Goal: Transaction & Acquisition: Purchase product/service

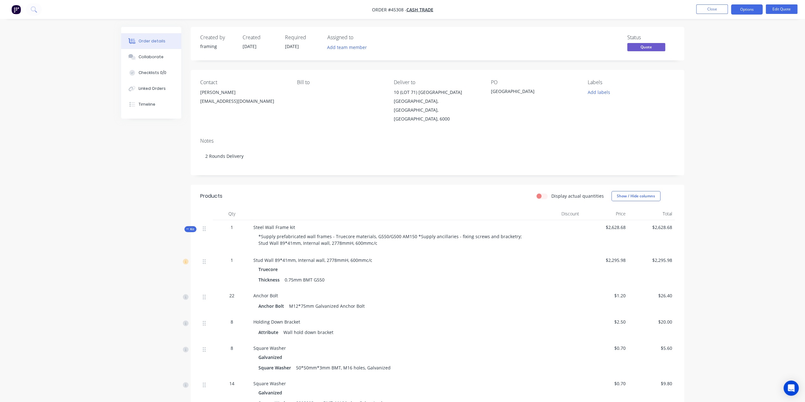
click at [18, 13] on img "button" at bounding box center [15, 9] width 9 height 9
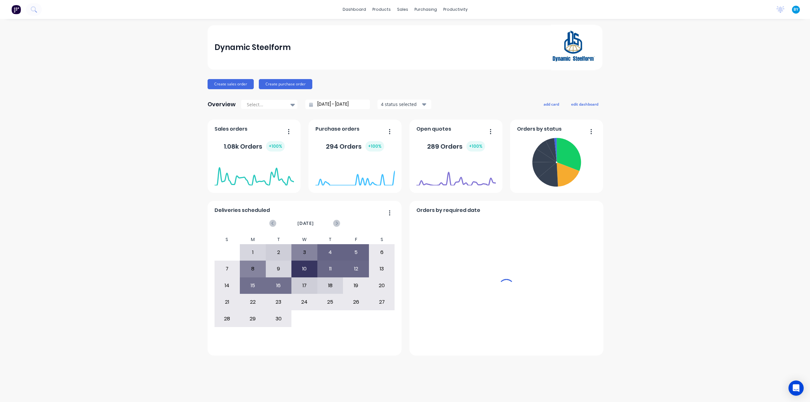
click at [402, 9] on div "sales" at bounding box center [402, 9] width 17 height 9
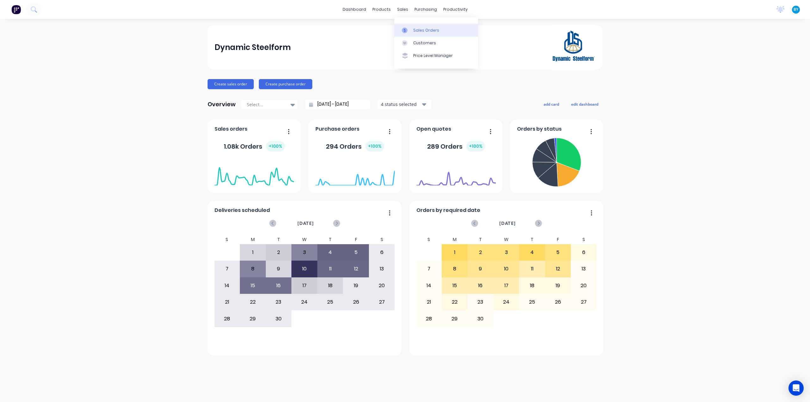
click at [408, 28] on div at bounding box center [406, 31] width 9 height 6
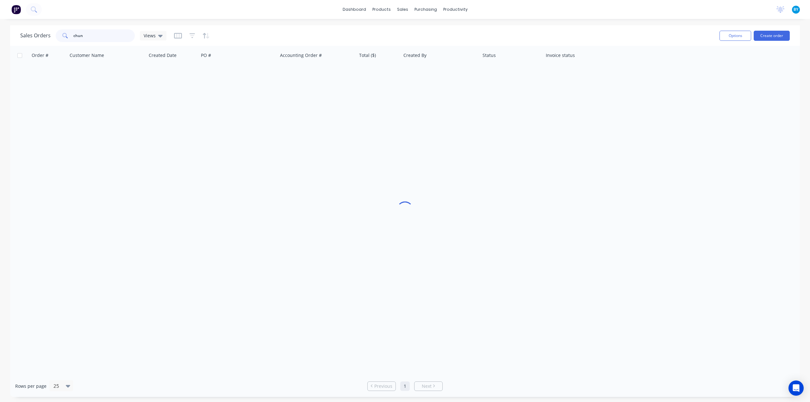
drag, startPoint x: 95, startPoint y: 39, endPoint x: 26, endPoint y: 35, distance: 69.1
click at [26, 35] on div "Sales Orders chun Views" at bounding box center [93, 35] width 146 height 13
type input "庆"
type input "qingtao"
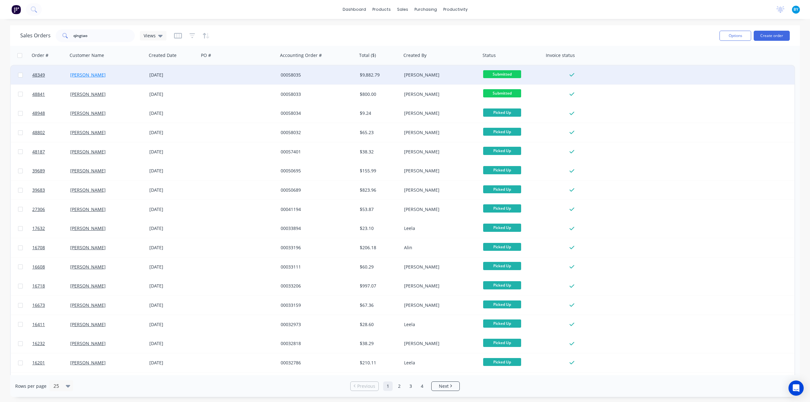
click at [84, 76] on link "[PERSON_NAME]" at bounding box center [87, 75] width 35 height 6
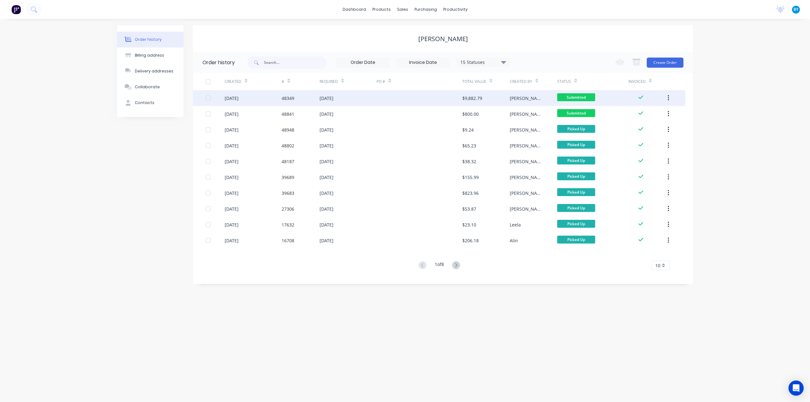
click at [371, 96] on div "[DATE]" at bounding box center [347, 98] width 57 height 16
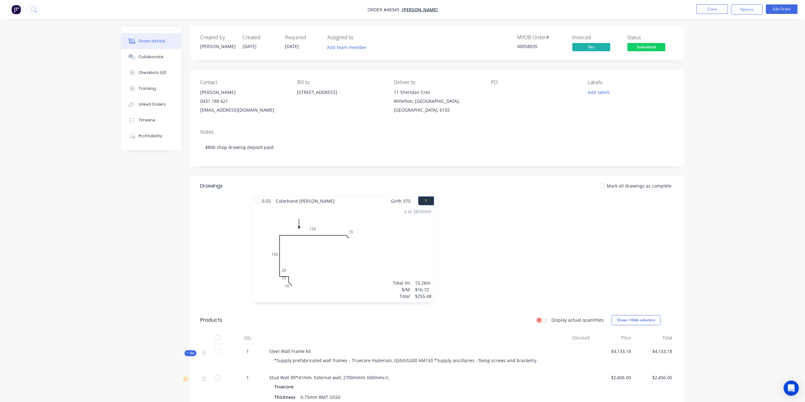
click at [777, 8] on button "Edit Order" at bounding box center [782, 8] width 32 height 9
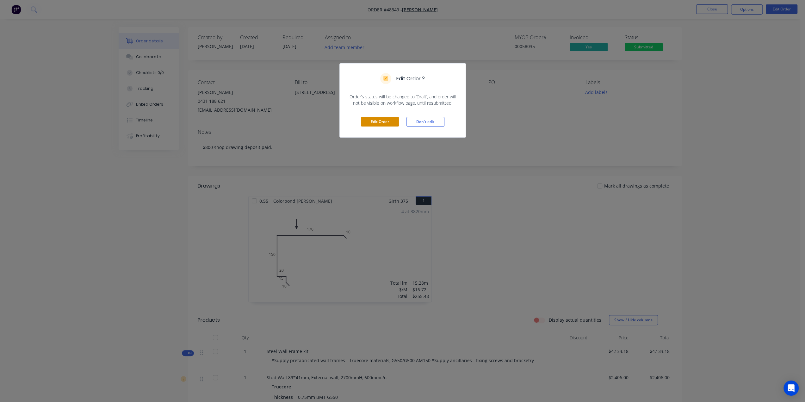
click at [378, 124] on button "Edit Order" at bounding box center [380, 121] width 38 height 9
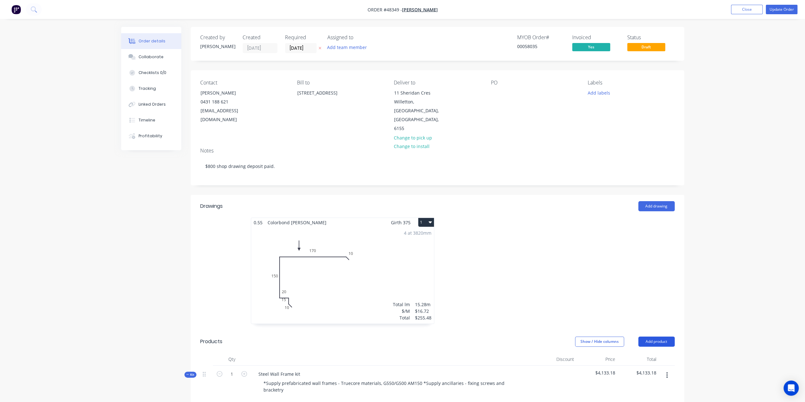
click at [652, 337] on button "Add product" at bounding box center [656, 342] width 36 height 10
click at [634, 353] on div "Product catalogue" at bounding box center [644, 357] width 49 height 9
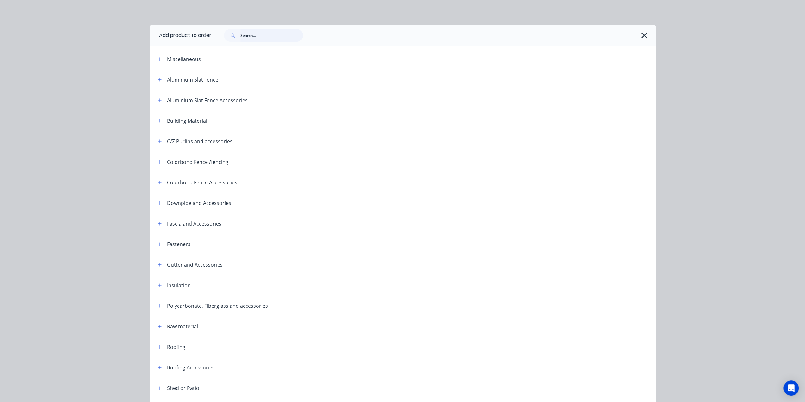
click at [262, 35] on input "text" at bounding box center [271, 35] width 63 height 13
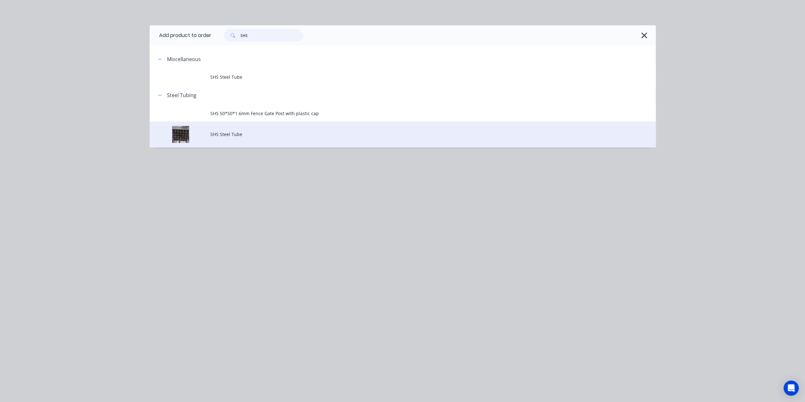
type input "SHS"
click at [242, 136] on span "SHS Steel Tube" at bounding box center [388, 134] width 356 height 7
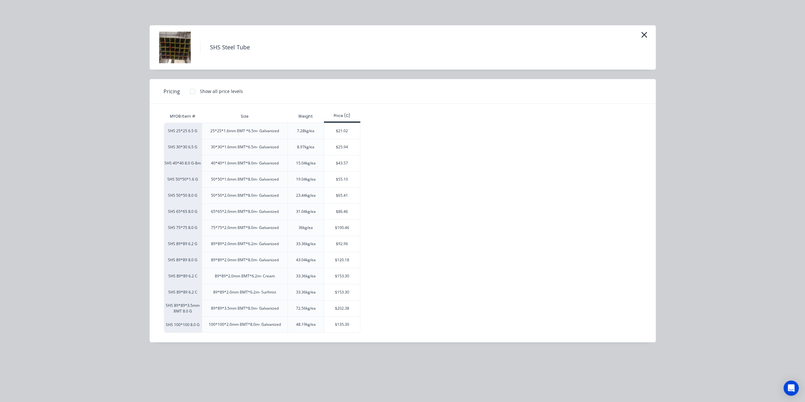
drag, startPoint x: 335, startPoint y: 358, endPoint x: 345, endPoint y: 353, distance: 11.3
click at [337, 357] on div "SHS Steel Tube Pricing Show all price levels MYOB Item # Size Weight Price (C) …" at bounding box center [402, 201] width 805 height 402
click at [644, 34] on icon "button" at bounding box center [644, 34] width 7 height 9
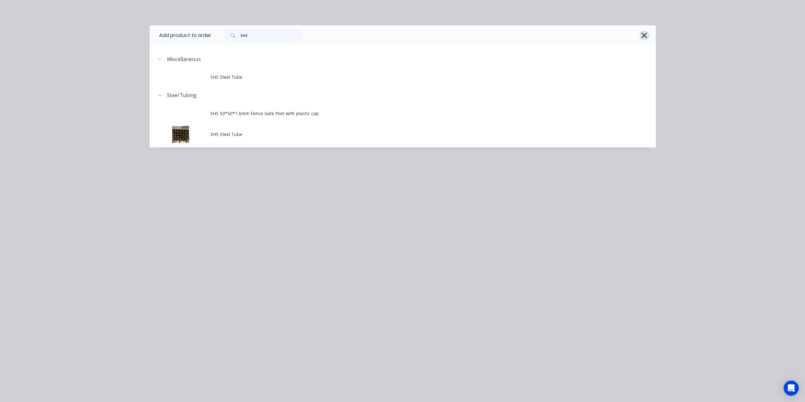
click at [645, 36] on icon "button" at bounding box center [644, 35] width 7 height 9
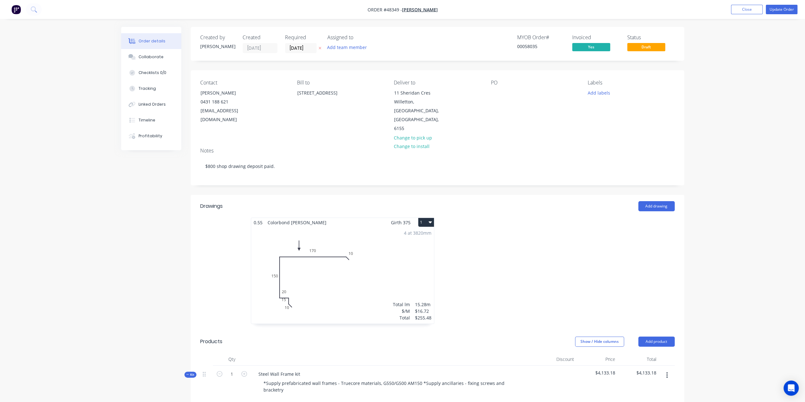
click at [781, 11] on button "Update Order" at bounding box center [782, 9] width 32 height 9
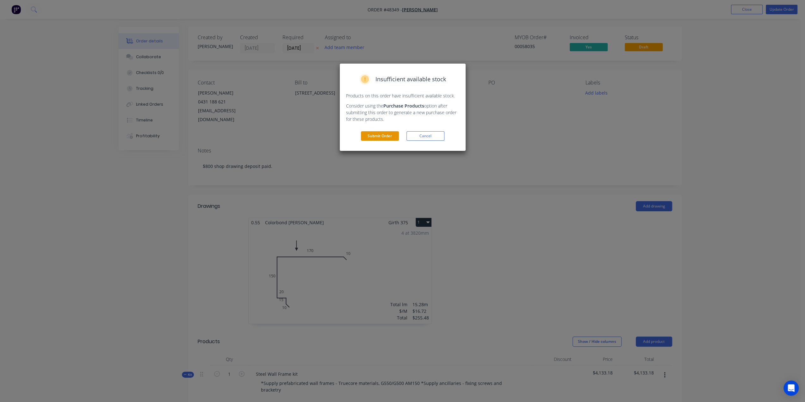
click at [380, 138] on button "Submit Order" at bounding box center [380, 135] width 38 height 9
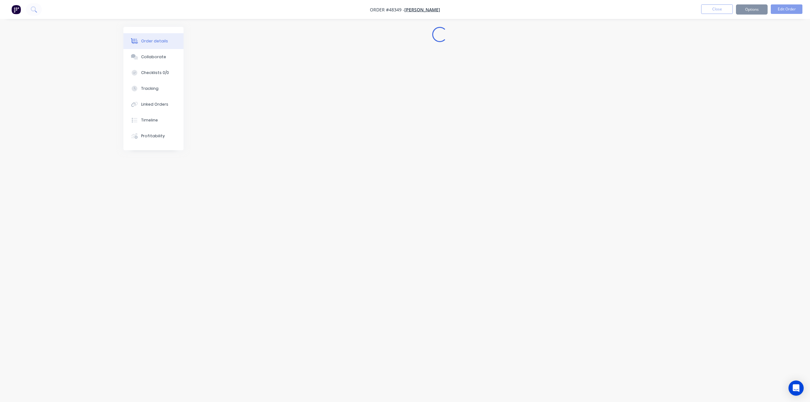
click at [413, 23] on div "Order details Collaborate Checklists 0/0 Tracking Linked Orders Timeline Profit…" at bounding box center [405, 201] width 810 height 402
click at [422, 19] on nav "Order #48349 - [PERSON_NAME] Close Options Edit Order" at bounding box center [405, 9] width 810 height 19
click at [459, 22] on div "Order details Collaborate Checklists 0/0 Tracking Linked Orders Timeline Profit…" at bounding box center [405, 201] width 810 height 402
click at [416, 33] on div "Loading..." at bounding box center [439, 34] width 493 height 15
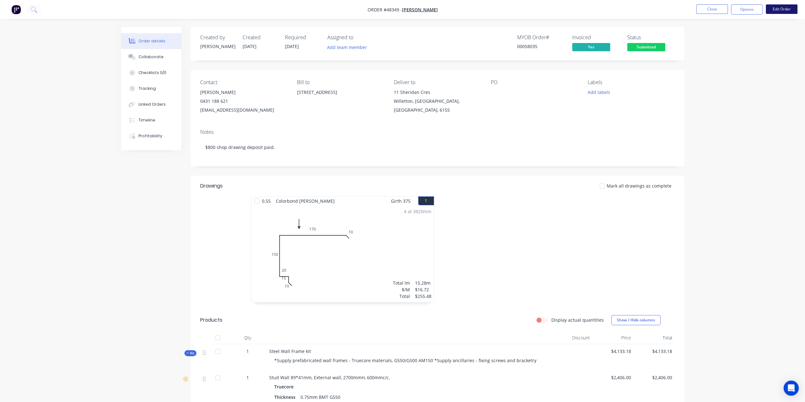
click at [778, 9] on button "Edit Order" at bounding box center [782, 8] width 32 height 9
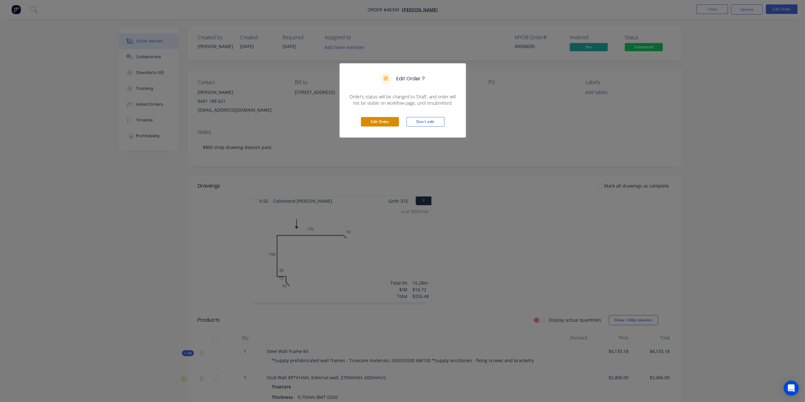
click at [376, 120] on button "Edit Order" at bounding box center [380, 121] width 38 height 9
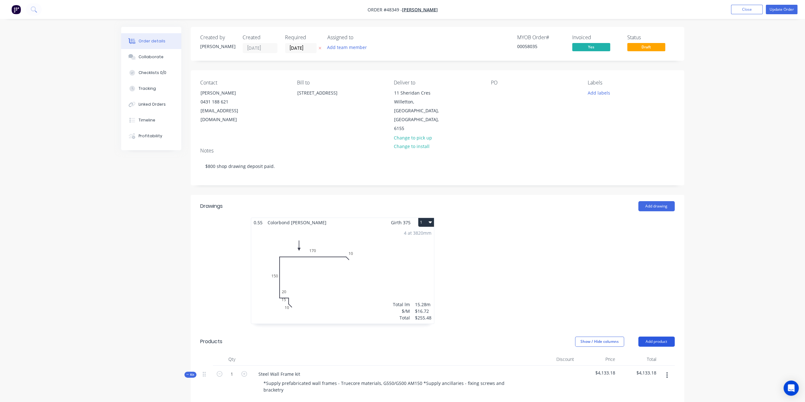
click at [657, 337] on button "Add product" at bounding box center [656, 342] width 36 height 10
click at [653, 353] on div "Product catalogue" at bounding box center [644, 357] width 49 height 9
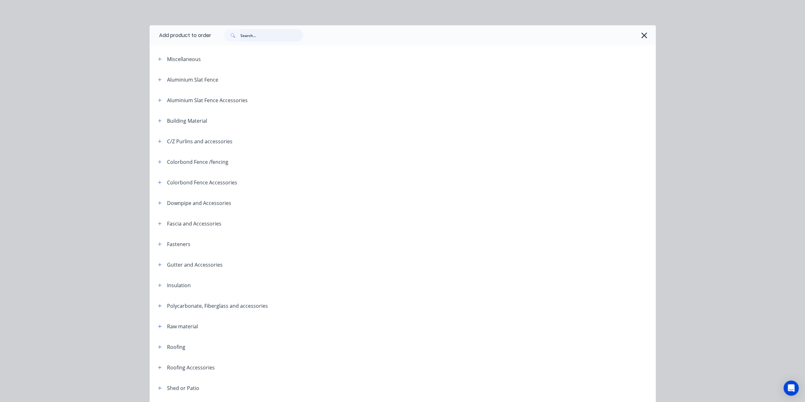
click at [246, 35] on input "text" at bounding box center [271, 35] width 63 height 13
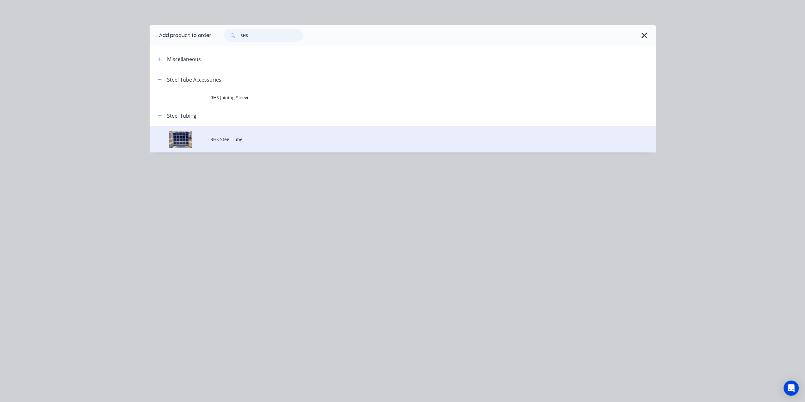
type input "RHS"
click at [251, 133] on td "RHS Steel Tube" at bounding box center [432, 139] width 445 height 26
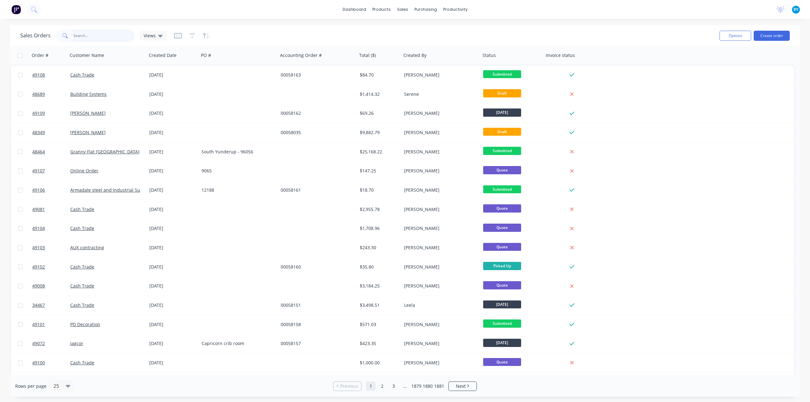
click at [86, 35] on input "text" at bounding box center [104, 35] width 62 height 13
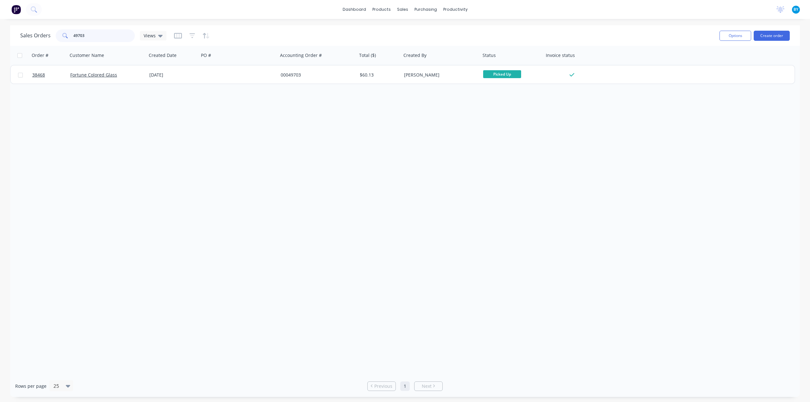
type input "49703"
click at [135, 77] on div "Fortune Colored Glass" at bounding box center [105, 75] width 70 height 6
click at [114, 36] on input "49703" at bounding box center [104, 35] width 62 height 13
drag, startPoint x: 77, startPoint y: 34, endPoint x: 80, endPoint y: 34, distance: 3.9
click at [80, 34] on input "49703" at bounding box center [104, 35] width 62 height 13
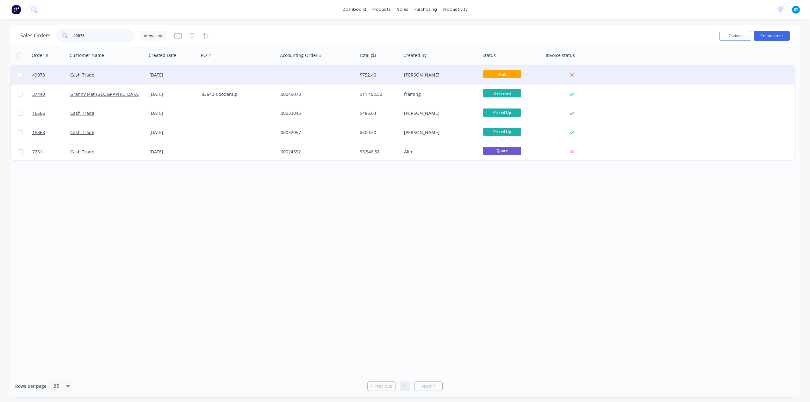
type input "49073"
click at [125, 78] on div "Cash Trade" at bounding box center [105, 75] width 70 height 6
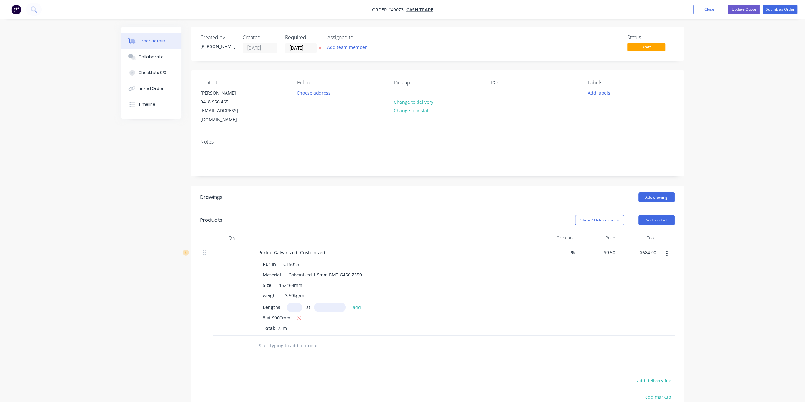
click at [185, 139] on div "Created by Rachel Created 09/09/25 Required 19/09/25 Assigned to Add team membe…" at bounding box center [402, 265] width 563 height 477
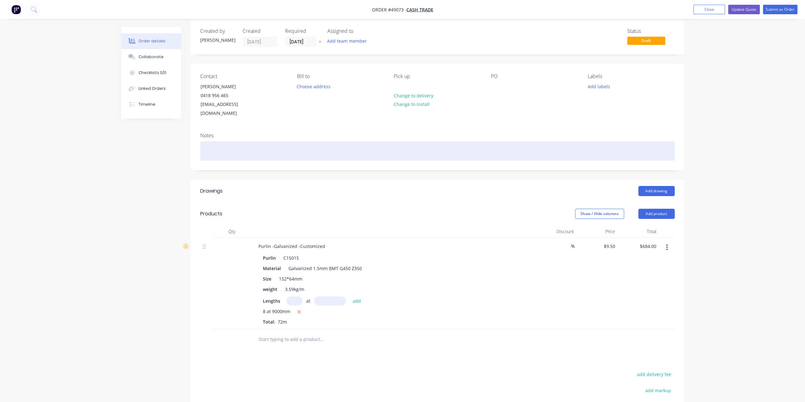
scroll to position [32, 0]
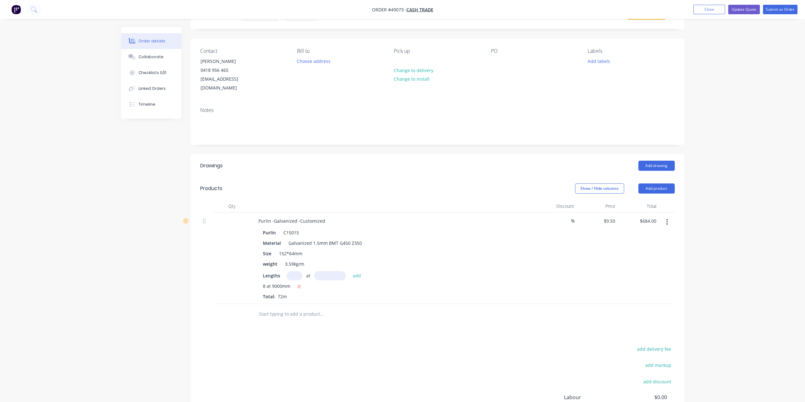
click at [214, 261] on div at bounding box center [232, 258] width 38 height 91
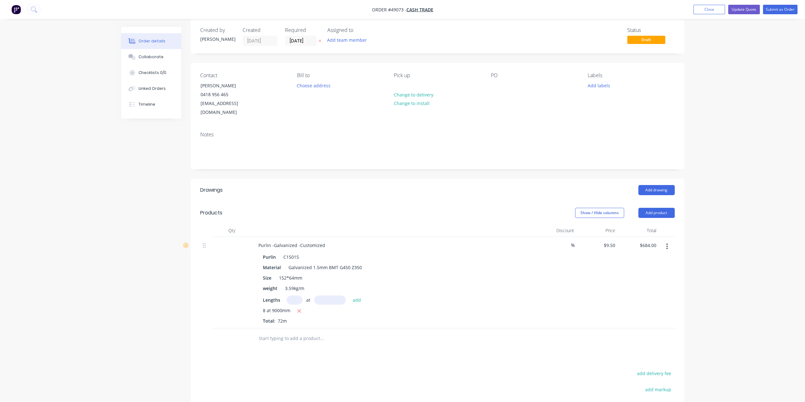
scroll to position [0, 0]
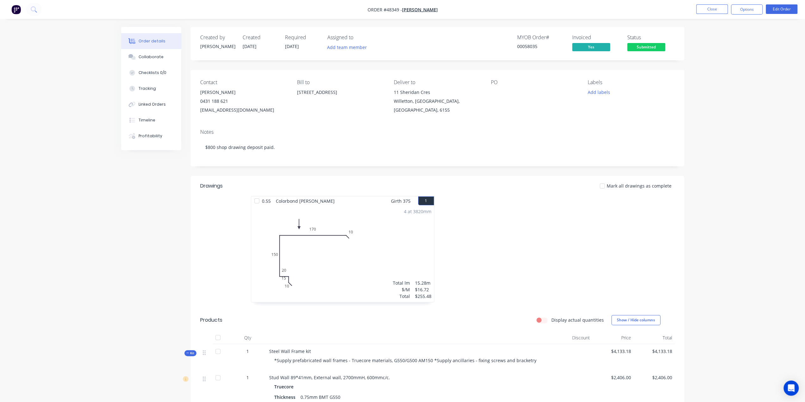
click at [16, 9] on img "button" at bounding box center [15, 9] width 9 height 9
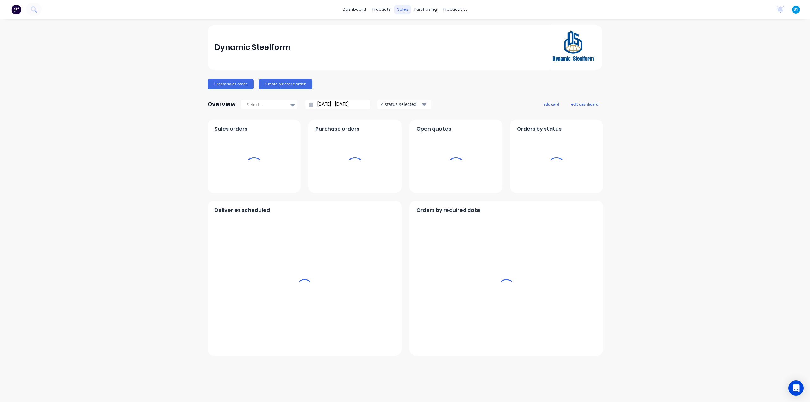
click at [403, 9] on div "sales" at bounding box center [402, 9] width 17 height 9
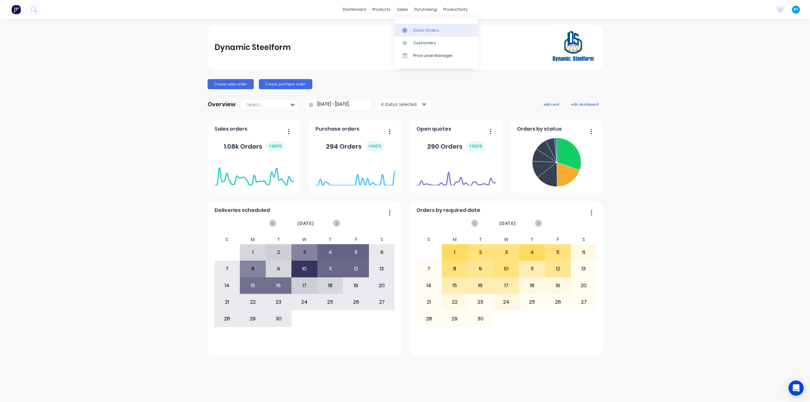
click at [415, 34] on link "Sales Orders" at bounding box center [436, 30] width 84 height 13
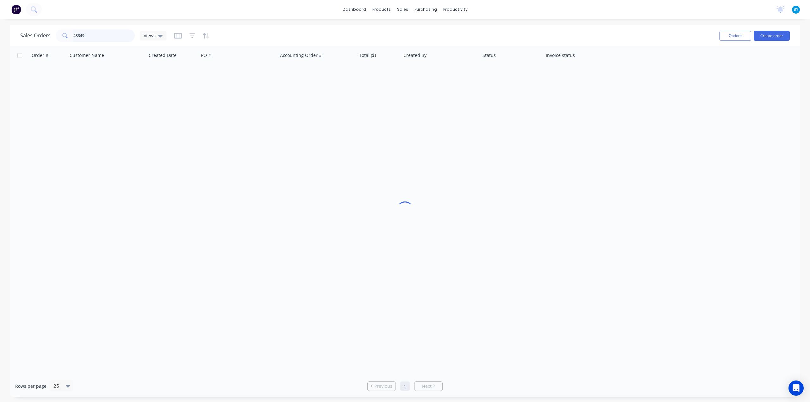
drag, startPoint x: 93, startPoint y: 37, endPoint x: 0, endPoint y: 25, distance: 93.8
click at [0, 25] on div "Sales Orders 48349 Views Options Create order Order # Customer Name Created Dat…" at bounding box center [405, 211] width 810 height 372
type input "cain"
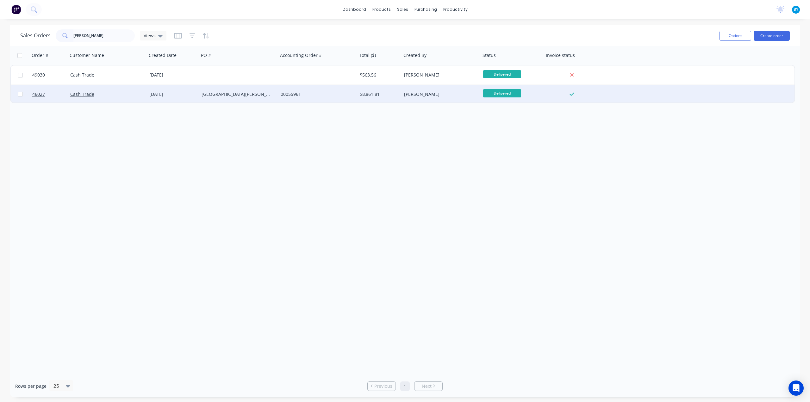
click at [118, 99] on div "Cash Trade" at bounding box center [107, 94] width 79 height 19
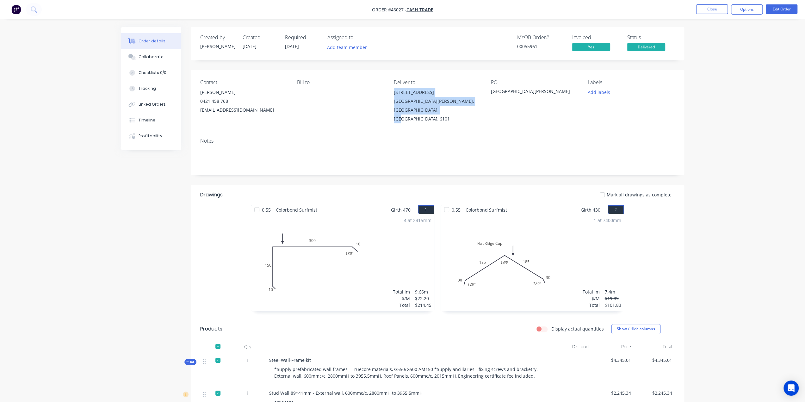
drag, startPoint x: 392, startPoint y: 92, endPoint x: 442, endPoint y: 110, distance: 53.7
click at [442, 110] on div "Contact Cain 0421 458 768 caincurtis@gmail.com Bill to Deliver to 8 Whittlesfor…" at bounding box center [437, 101] width 493 height 63
copy div "8 Whittlesford Street EAST VICTORIA PARK, Western Australia, Australia, 6101"
